Goal: Navigation & Orientation: Find specific page/section

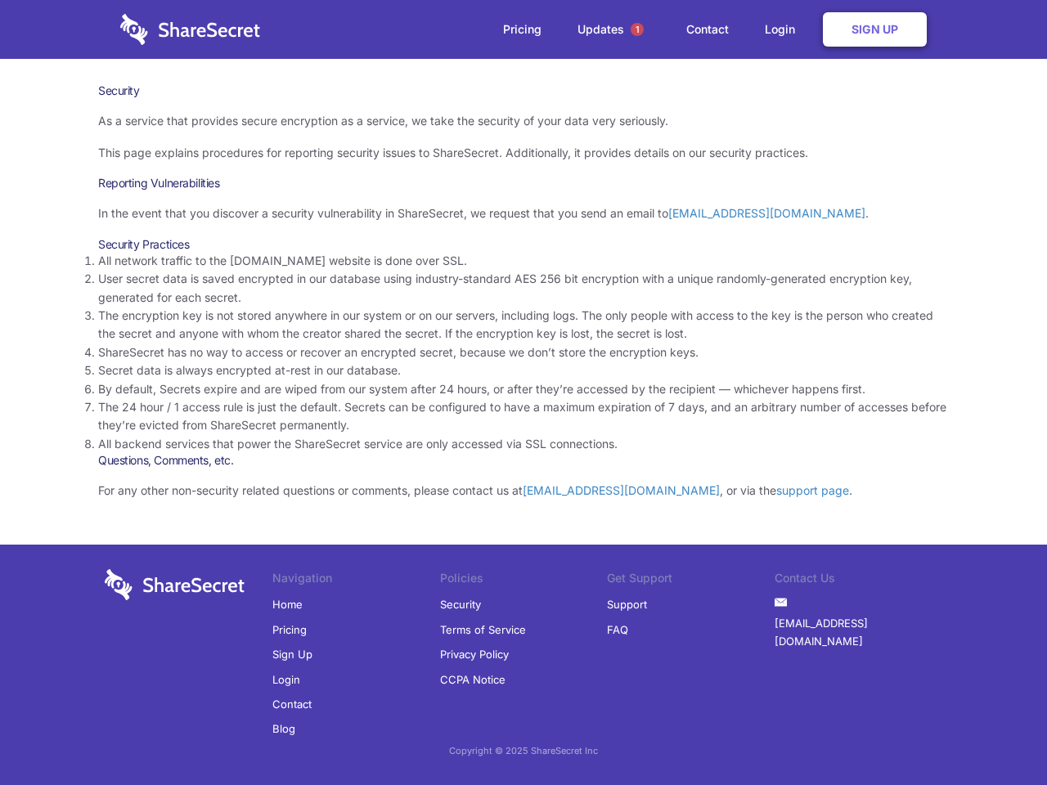
click at [523, 392] on li "By default, Secrets expire and are wiped from our system after 24 hours, or aft…" at bounding box center [523, 389] width 850 height 18
click at [637, 29] on span "1" at bounding box center [636, 29] width 13 height 13
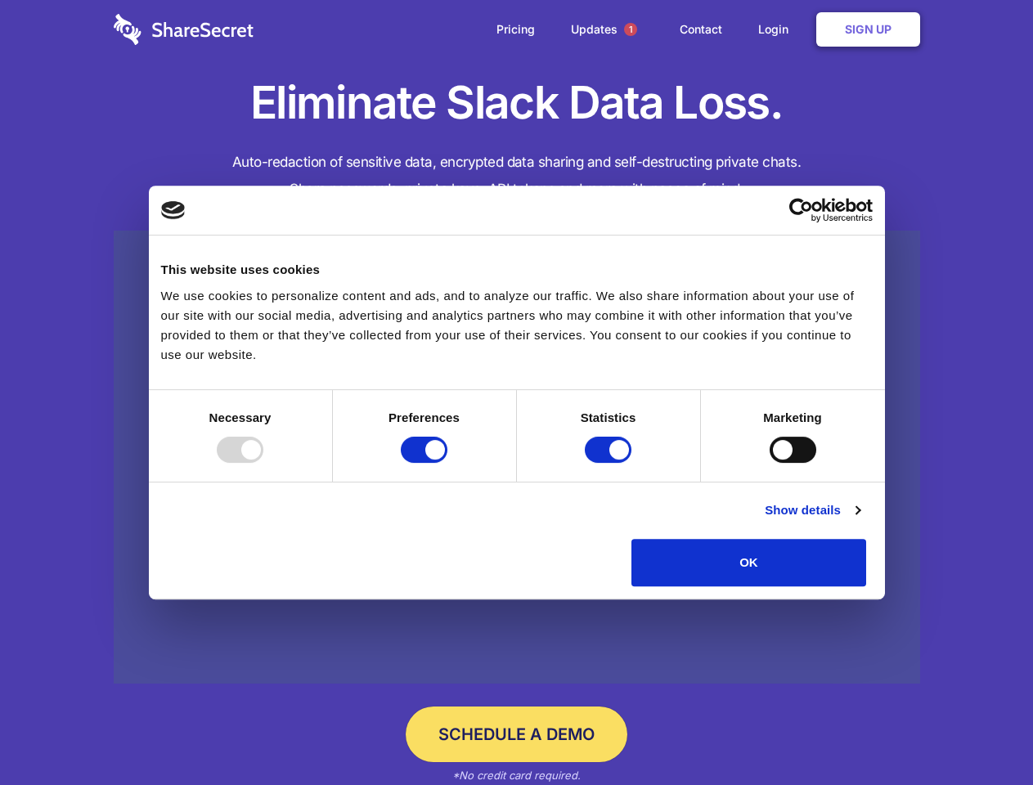
click at [263, 463] on div at bounding box center [240, 450] width 47 height 26
click at [447, 463] on input "Preferences" at bounding box center [424, 450] width 47 height 26
checkbox input "false"
click at [610, 463] on input "Statistics" at bounding box center [608, 450] width 47 height 26
checkbox input "false"
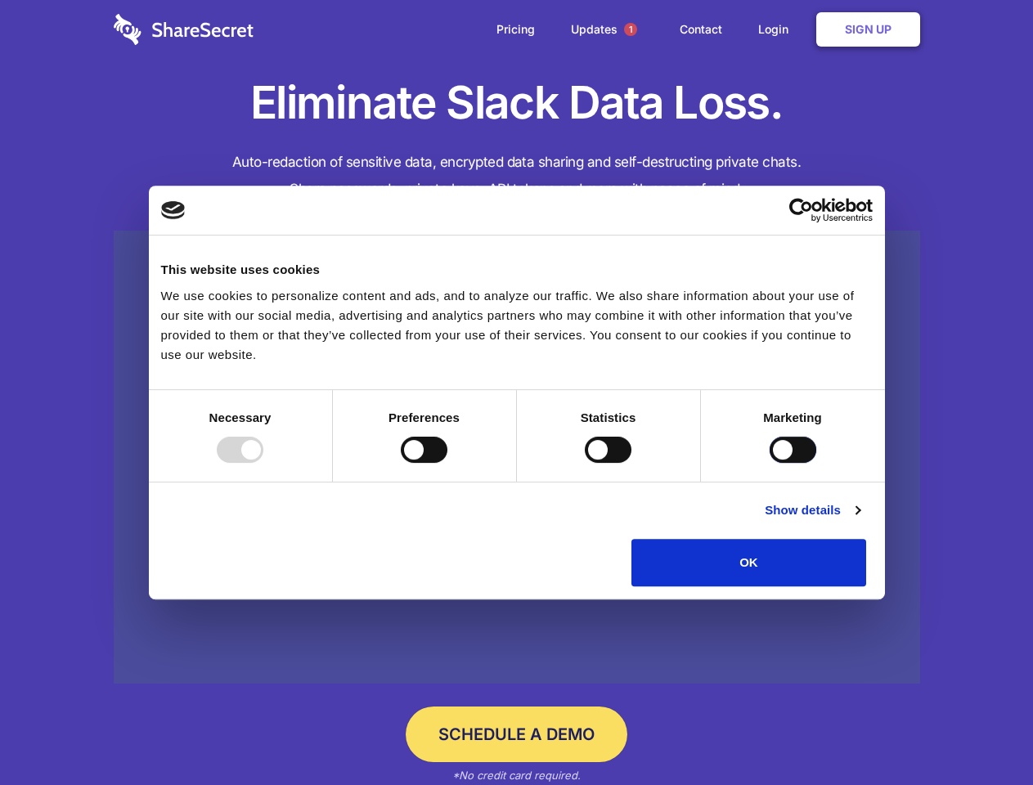
click at [769, 463] on input "Marketing" at bounding box center [792, 450] width 47 height 26
checkbox input "true"
click at [859, 520] on link "Show details" at bounding box center [811, 510] width 95 height 20
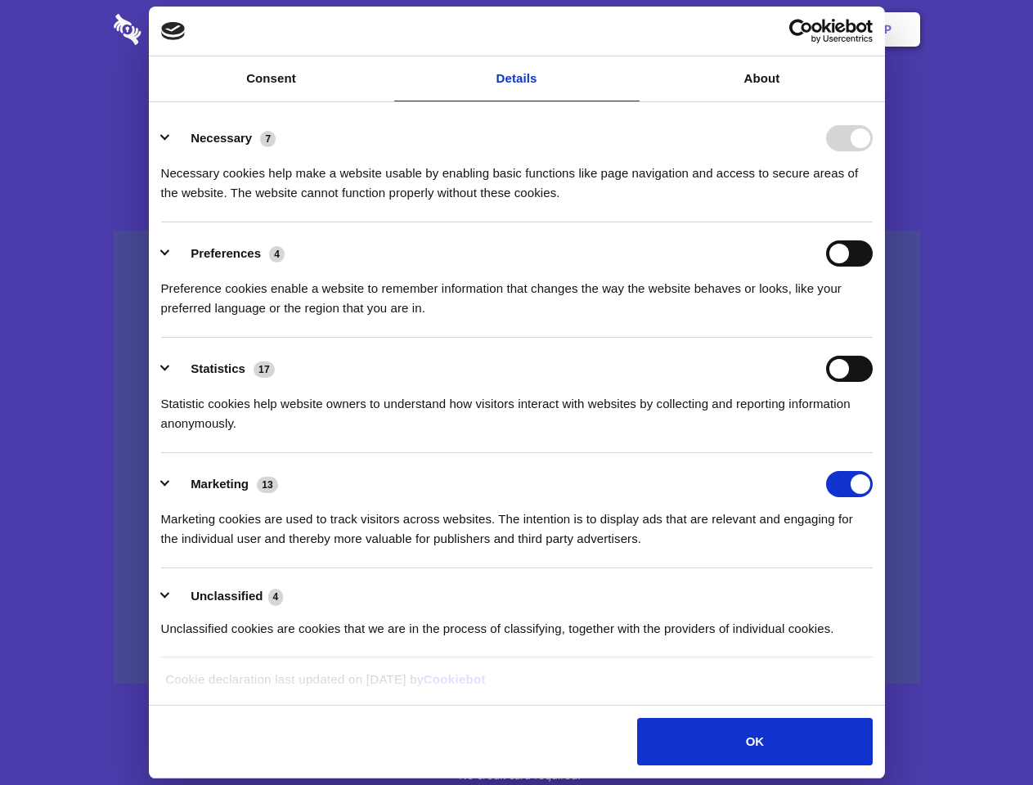
click at [872, 222] on li "Necessary 7 Necessary cookies help make a website usable by enabling basic func…" at bounding box center [516, 164] width 711 height 115
click at [630, 29] on span "1" at bounding box center [630, 29] width 13 height 13
